Goal: Task Accomplishment & Management: Use online tool/utility

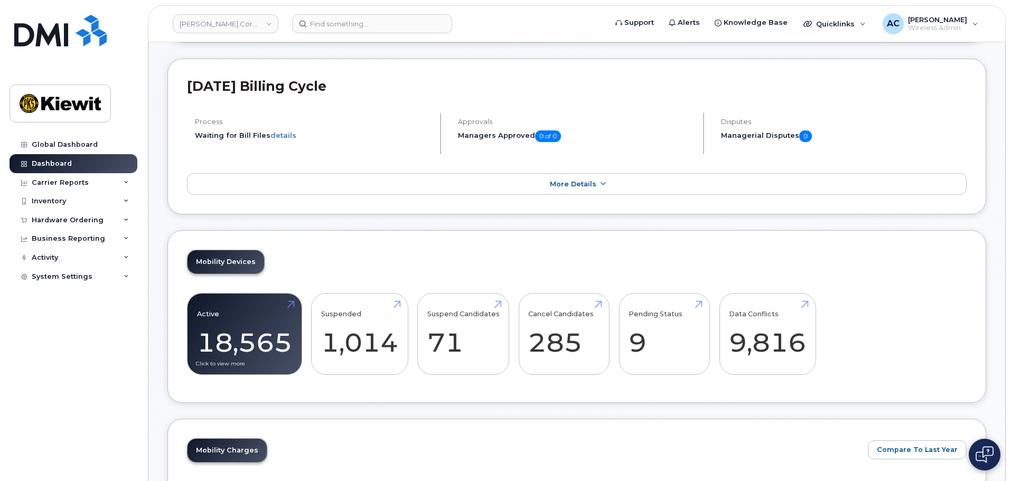
scroll to position [211, 0]
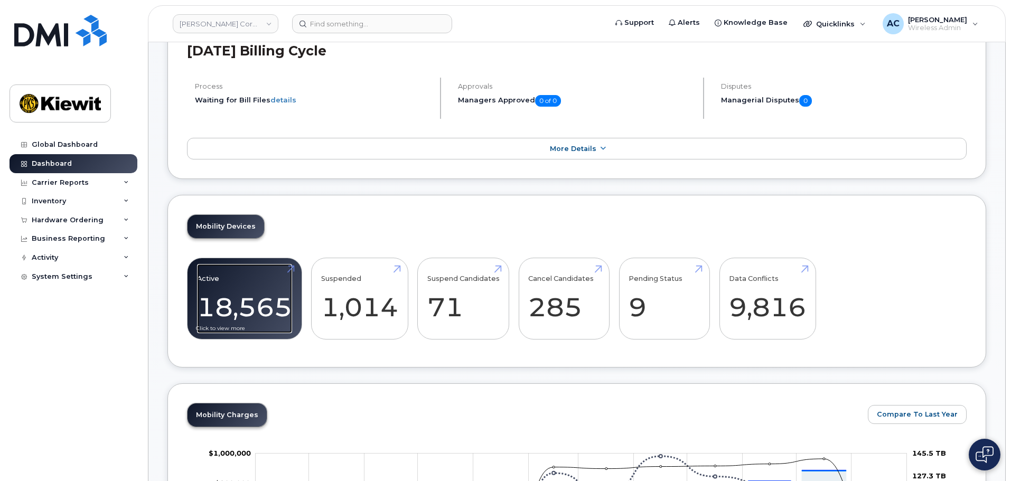
click at [257, 294] on link "Active 18,565" at bounding box center [244, 299] width 95 height 70
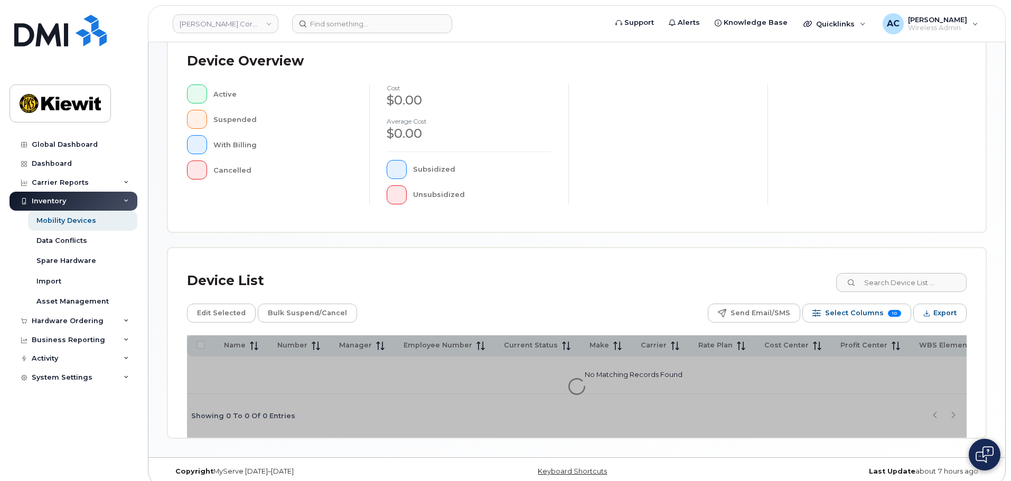
scroll to position [248, 0]
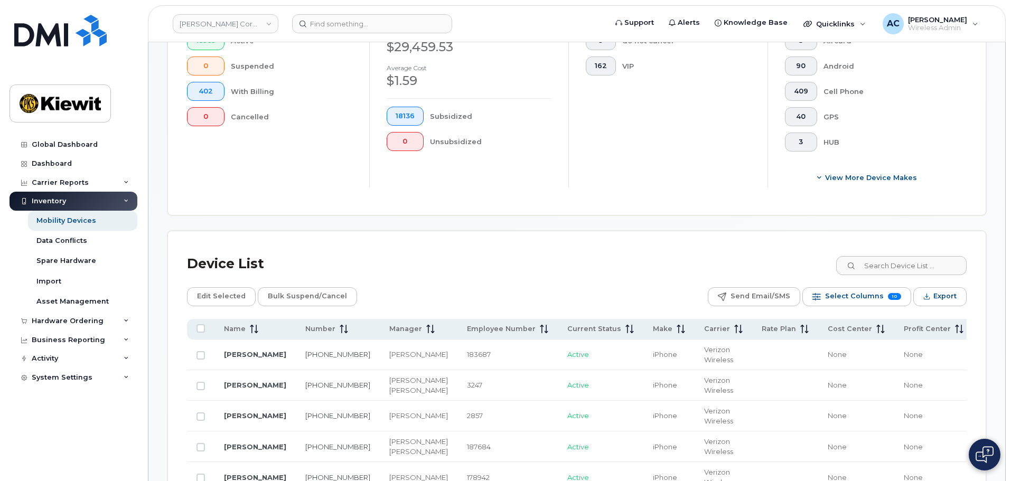
scroll to position [373, 0]
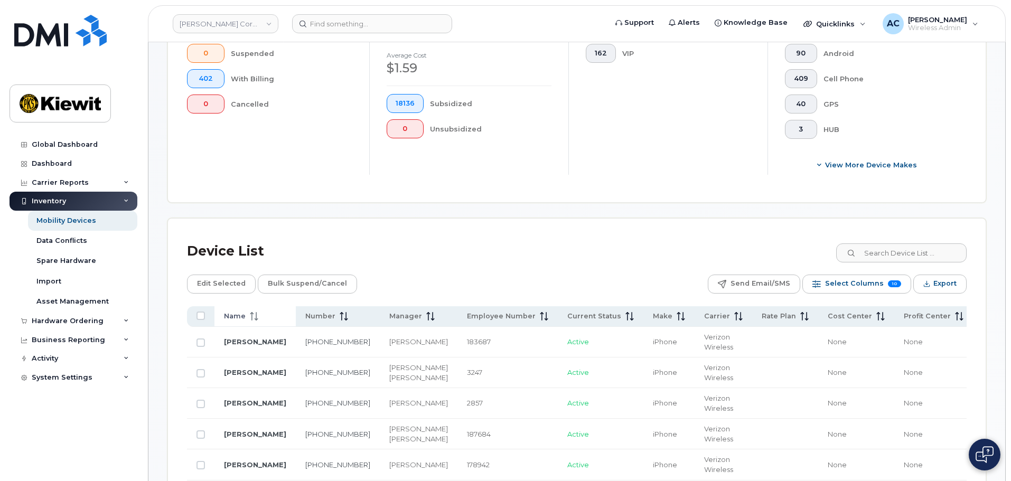
click at [227, 312] on span "Name" at bounding box center [235, 317] width 22 height 10
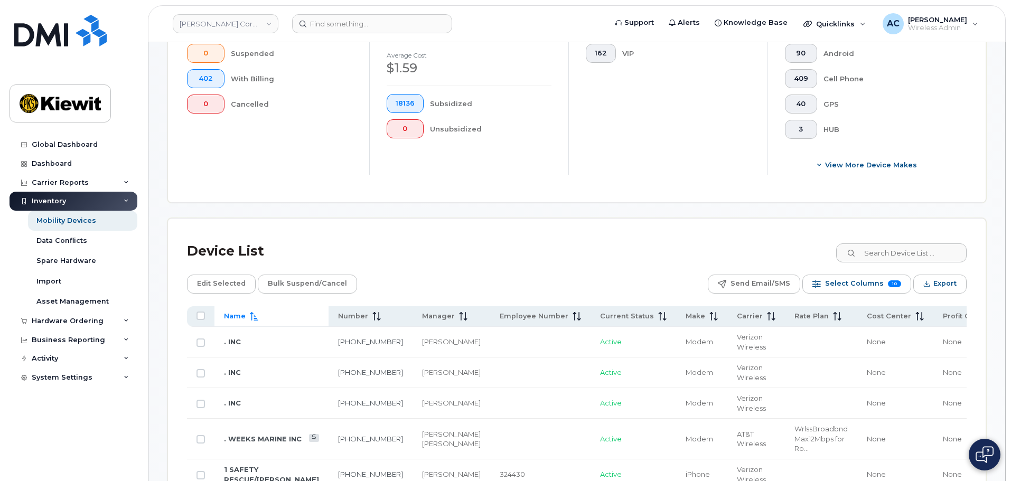
click at [227, 312] on span "Name" at bounding box center [235, 317] width 22 height 10
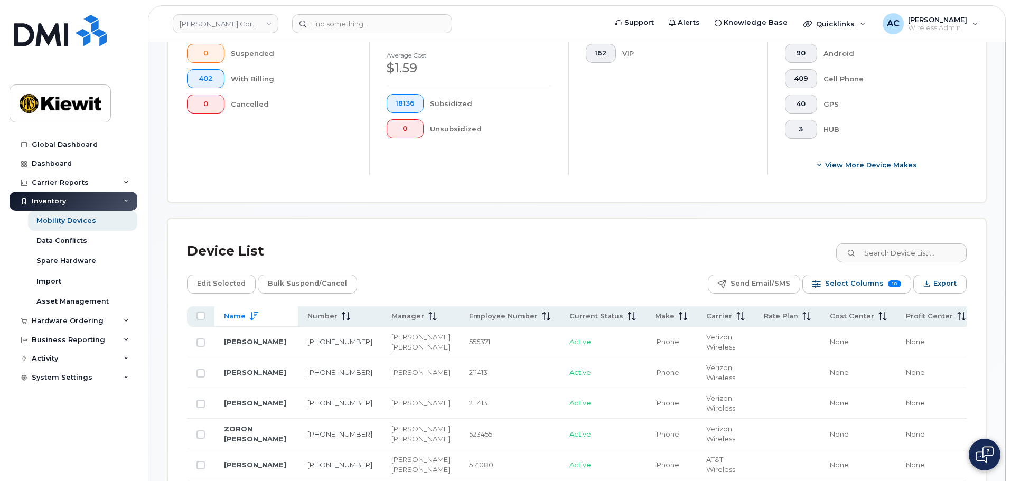
scroll to position [425, 0]
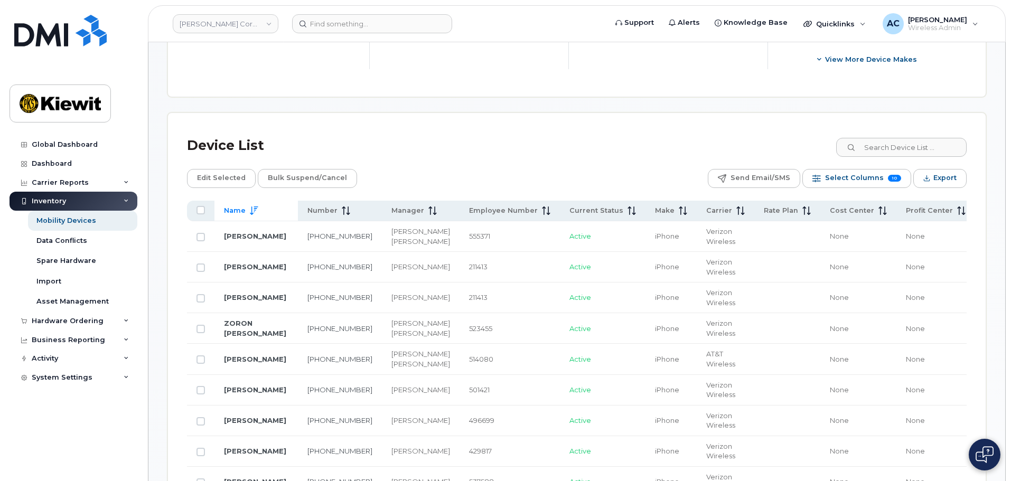
drag, startPoint x: 264, startPoint y: 205, endPoint x: 463, endPoint y: 188, distance: 199.4
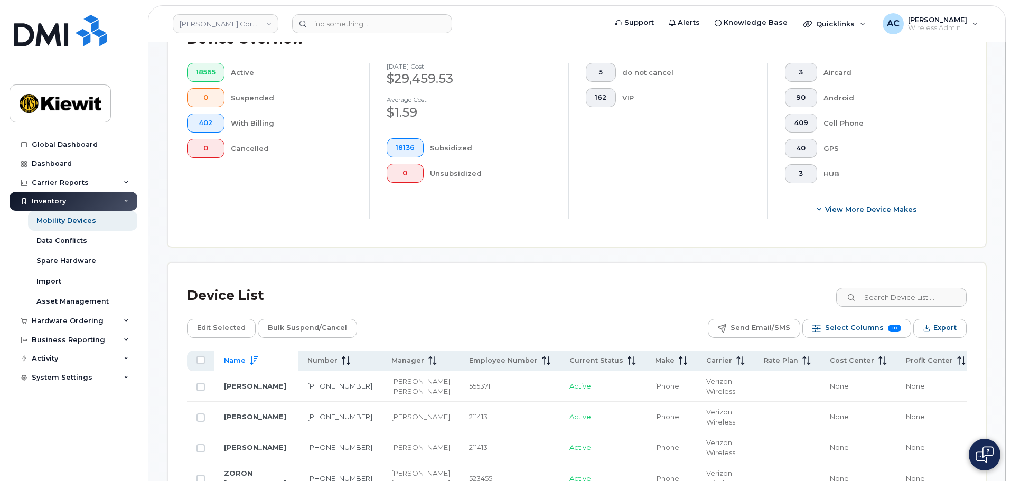
scroll to position [267, 0]
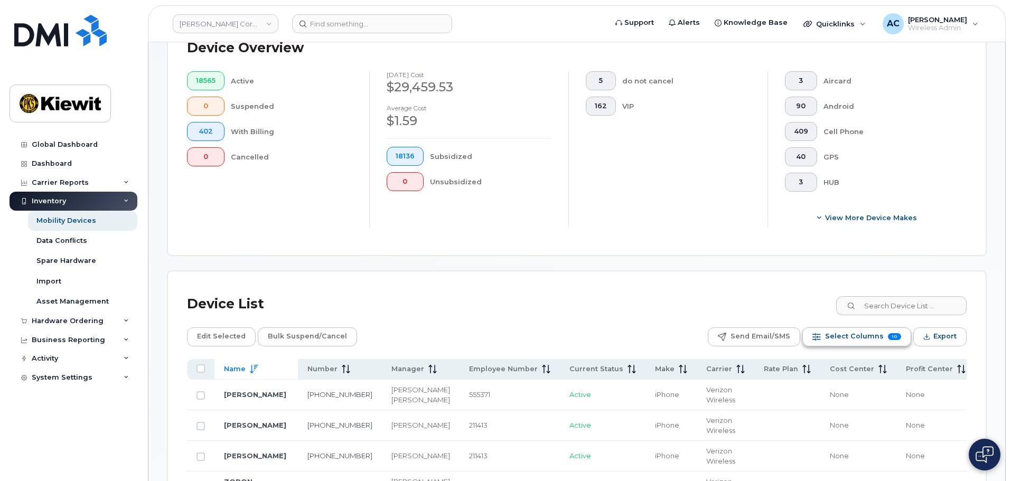
click at [851, 341] on span "Select Columns" at bounding box center [854, 337] width 59 height 16
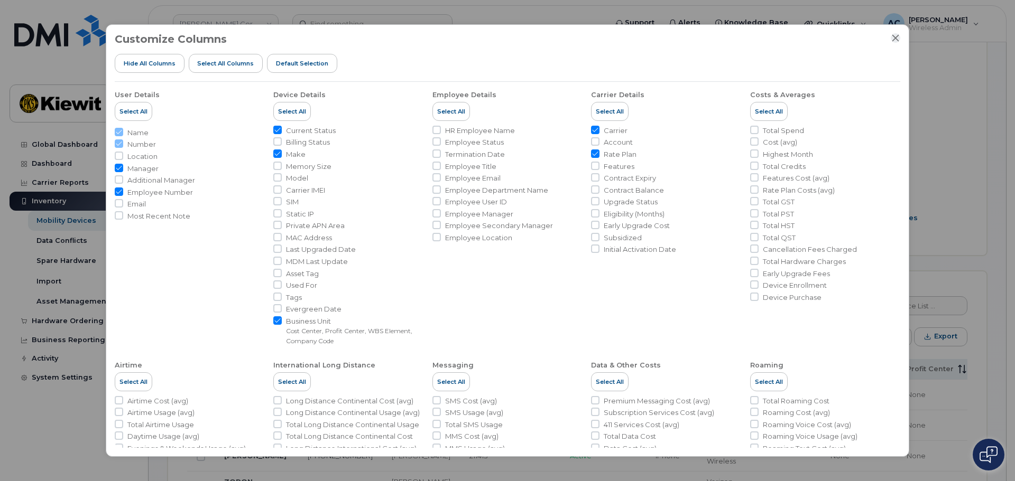
click at [895, 39] on icon "Close" at bounding box center [895, 37] width 7 height 7
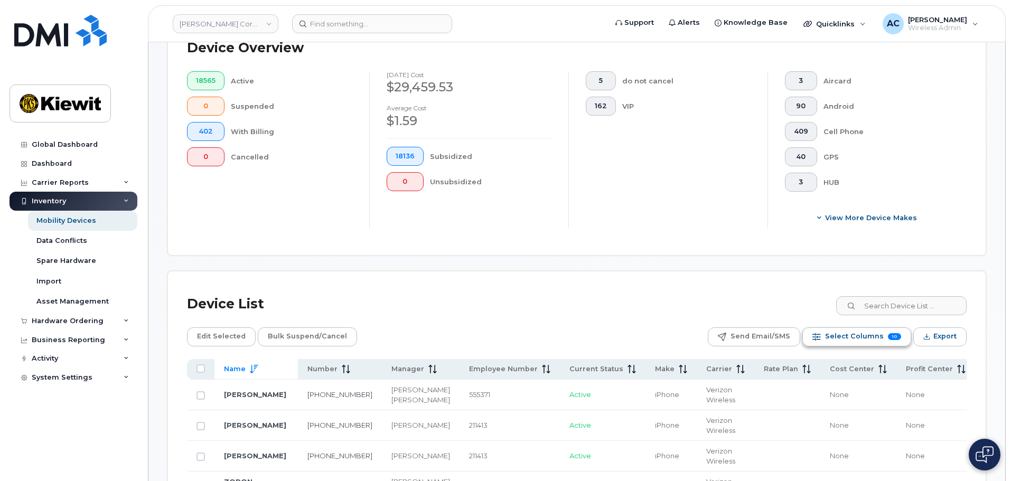
click at [879, 334] on span "Select Columns" at bounding box center [854, 337] width 59 height 16
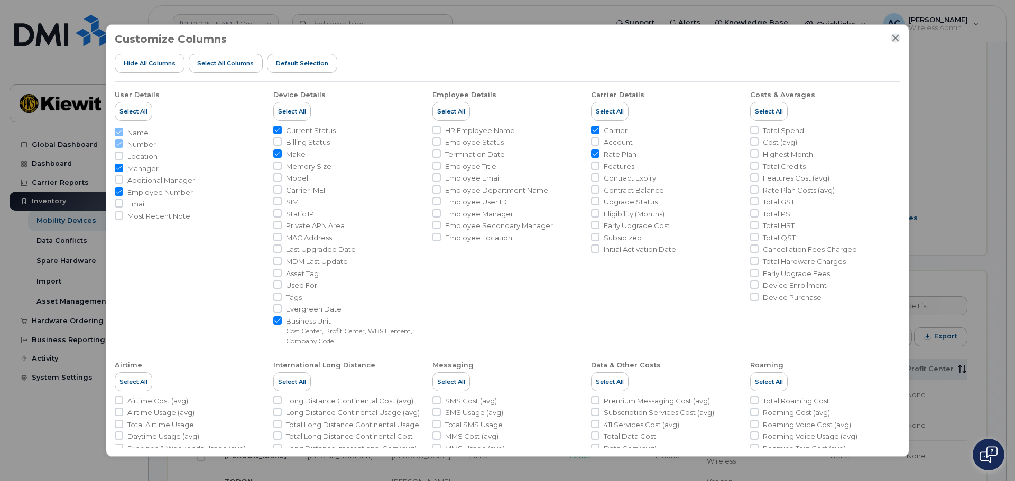
click at [894, 35] on icon "Close" at bounding box center [895, 38] width 8 height 8
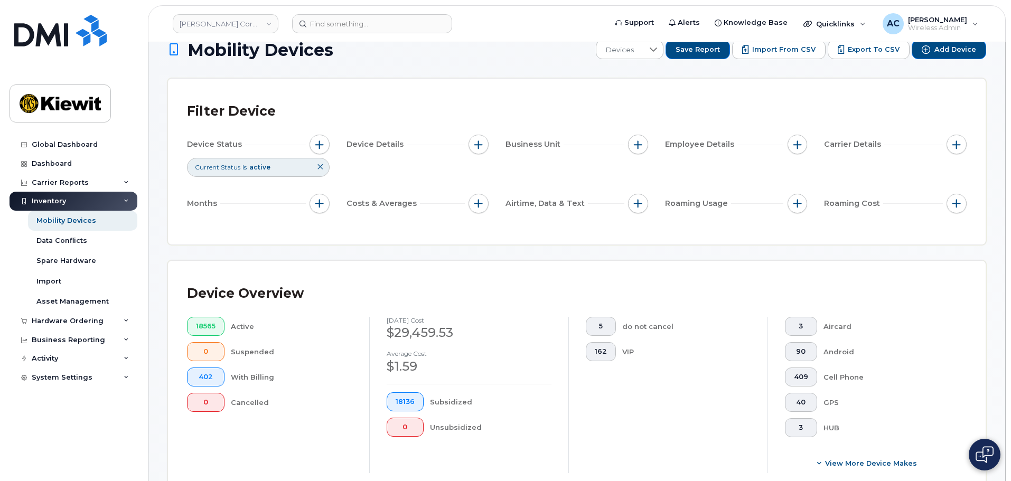
scroll to position [3, 0]
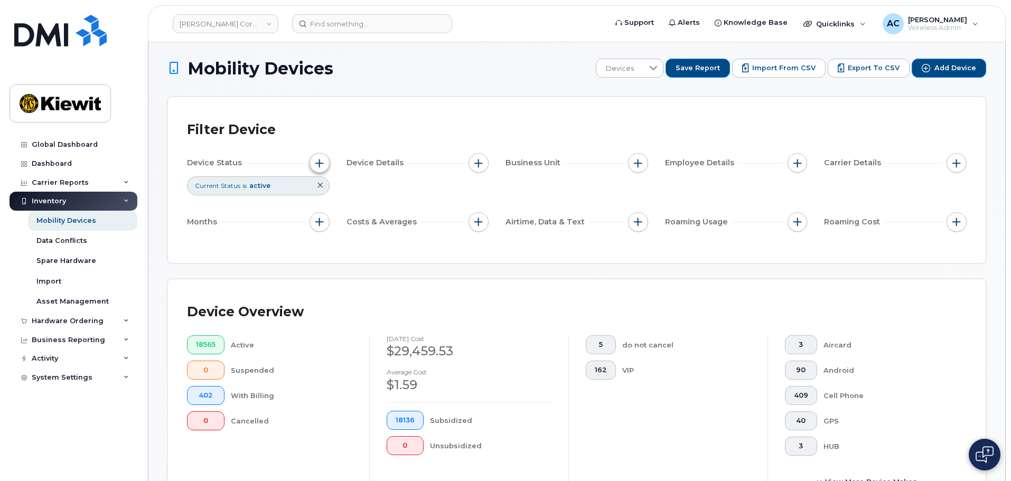
click at [314, 161] on button "button" at bounding box center [320, 163] width 20 height 20
click at [482, 160] on span "button" at bounding box center [479, 163] width 8 height 8
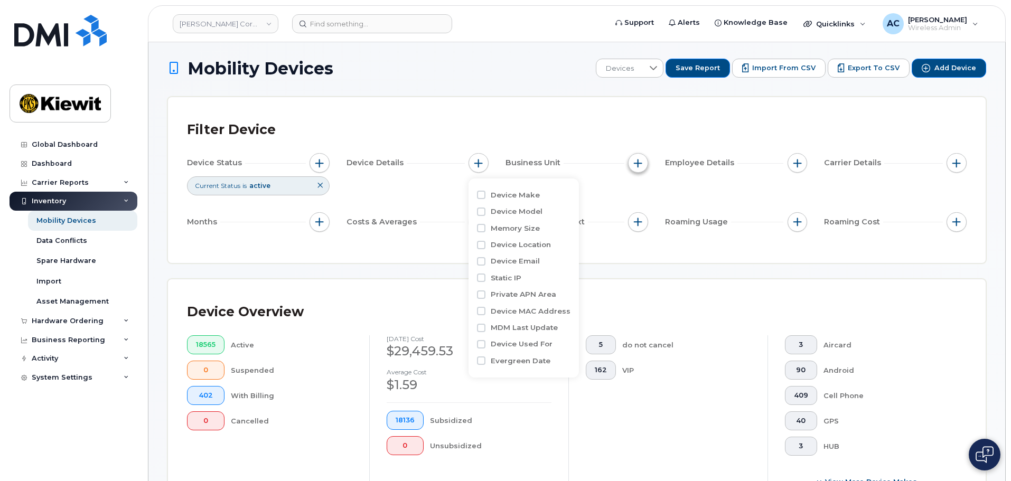
click at [642, 162] on span "button" at bounding box center [638, 163] width 8 height 8
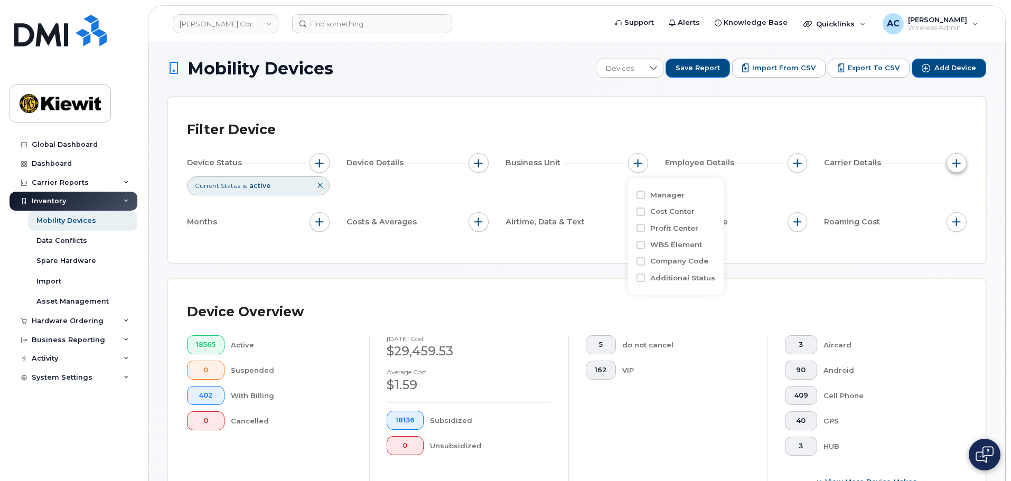
click at [957, 165] on span "button" at bounding box center [957, 163] width 8 height 8
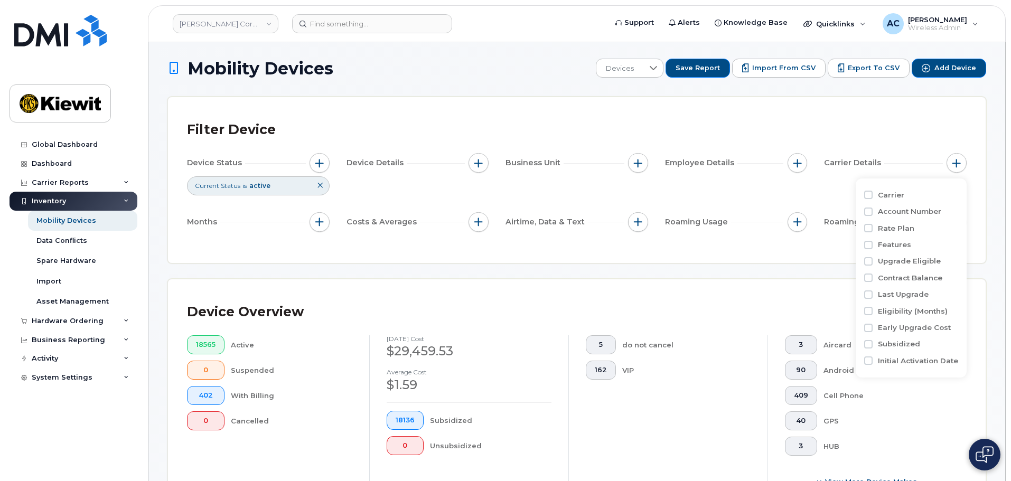
click at [778, 255] on div "Filter Device Device Status Current Status is active Device Details Business Un…" at bounding box center [577, 180] width 818 height 166
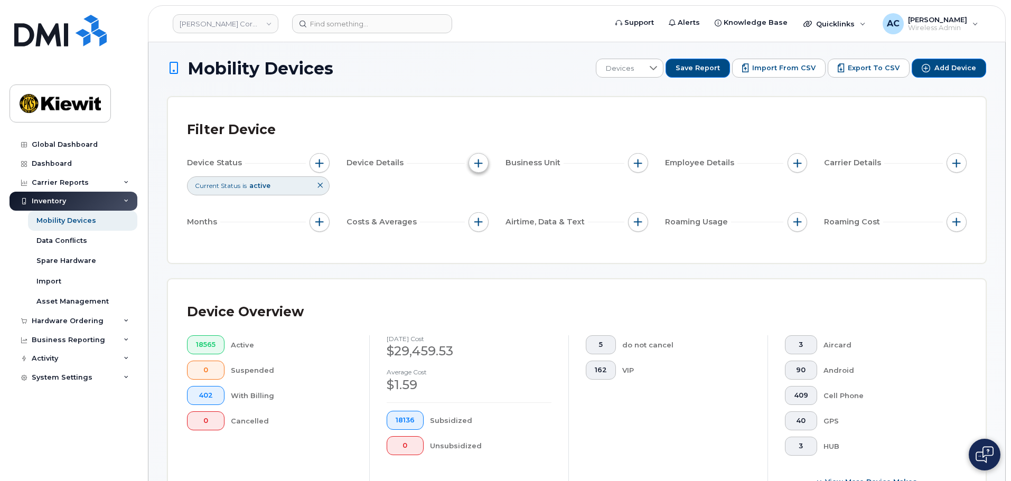
click at [474, 165] on button "button" at bounding box center [479, 163] width 20 height 20
